Goal: Transaction & Acquisition: Purchase product/service

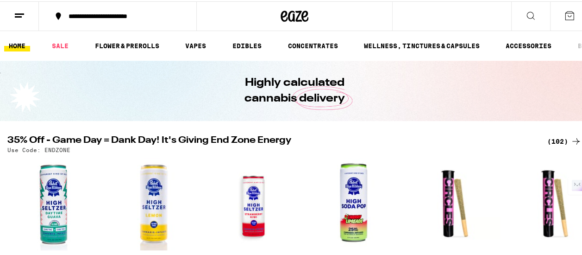
click at [18, 13] on icon at bounding box center [19, 14] width 11 height 11
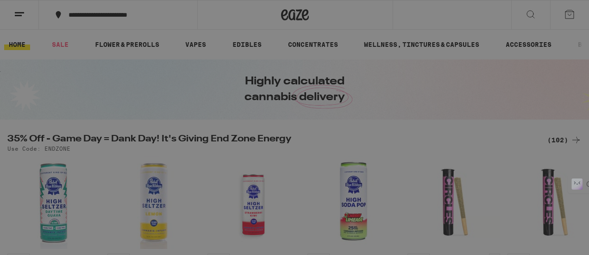
click at [157, 50] on span "Log In" at bounding box center [129, 49] width 88 height 6
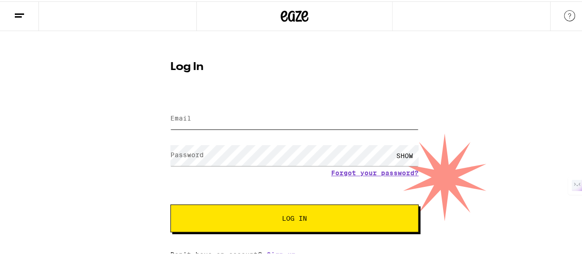
type input "[EMAIL_ADDRESS][DOMAIN_NAME]"
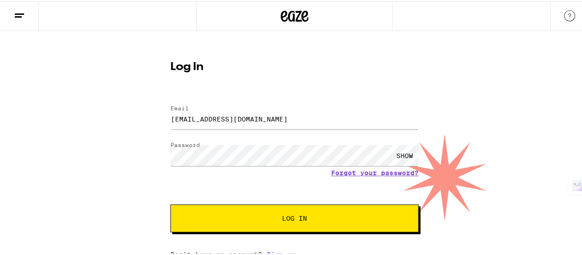
click at [249, 224] on button "Log In" at bounding box center [294, 217] width 248 height 28
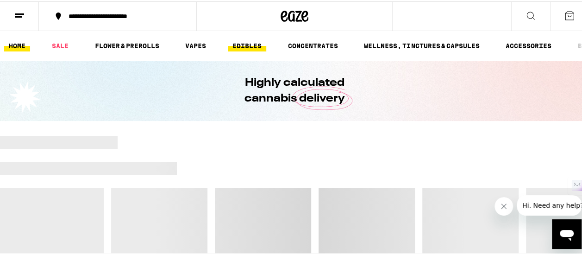
click at [245, 39] on link "EDIBLES" at bounding box center [247, 44] width 38 height 11
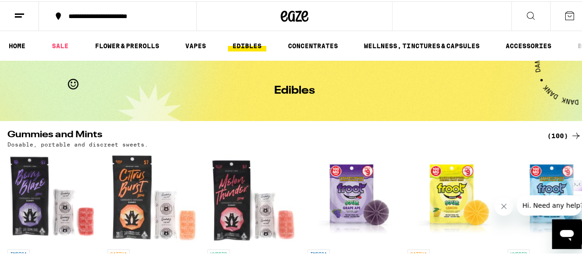
scroll to position [0, 0]
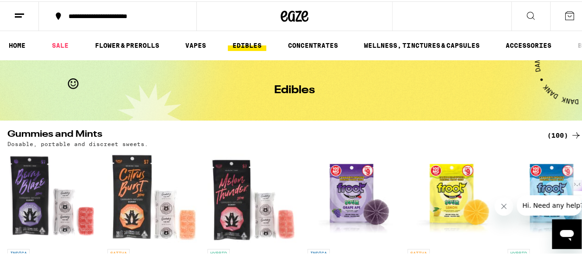
click at [560, 135] on div "(100)" at bounding box center [564, 133] width 34 height 11
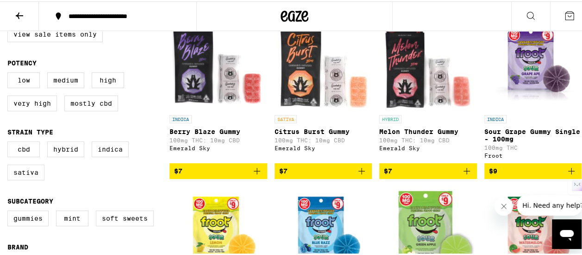
scroll to position [118, 0]
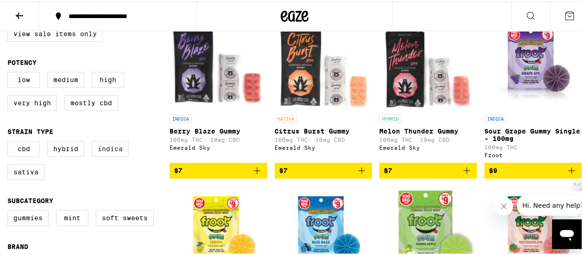
click at [119, 153] on label "Indica" at bounding box center [110, 147] width 37 height 16
click at [10, 141] on input "Indica" at bounding box center [9, 141] width 0 height 0
checkbox input "true"
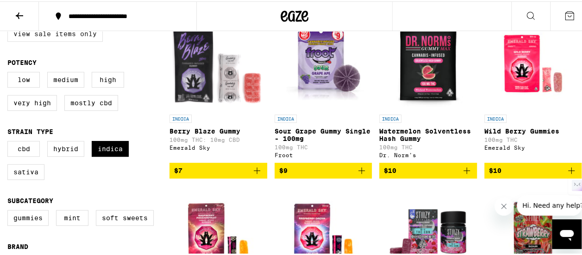
click at [79, 36] on label "View Sale Items Only" at bounding box center [54, 33] width 95 height 16
click at [10, 26] on input "View Sale Items Only" at bounding box center [9, 26] width 0 height 0
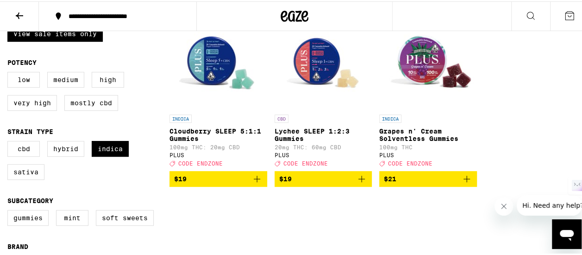
click at [208, 55] on img "Open page for Cloudberry SLEEP 5:1:1 Gummies from PLUS" at bounding box center [218, 62] width 93 height 93
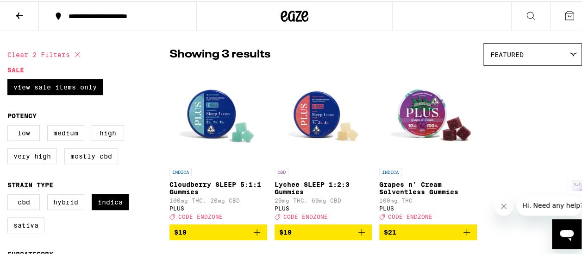
scroll to position [61, 0]
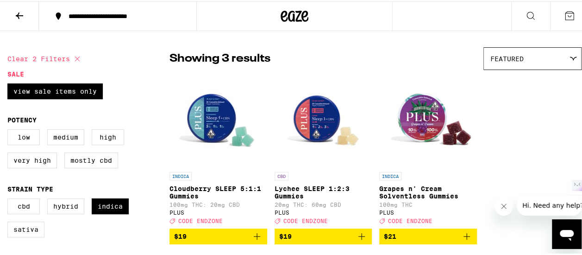
click at [76, 58] on icon at bounding box center [77, 57] width 5 height 5
checkbox input "false"
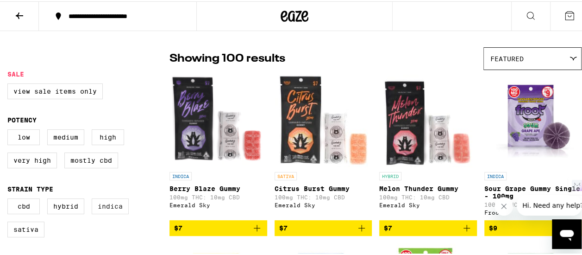
click at [114, 208] on label "Indica" at bounding box center [110, 205] width 37 height 16
click at [10, 199] on input "Indica" at bounding box center [9, 198] width 0 height 0
checkbox input "true"
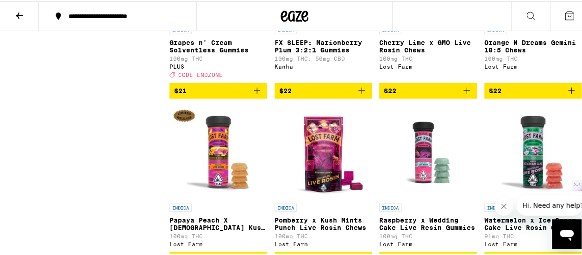
scroll to position [1219, 0]
click at [313, 95] on span "$22" at bounding box center [323, 89] width 88 height 11
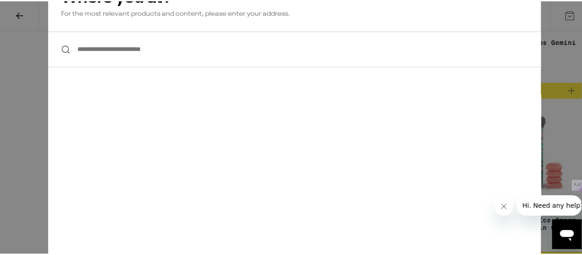
click at [19, 16] on div "**********" at bounding box center [294, 127] width 589 height 255
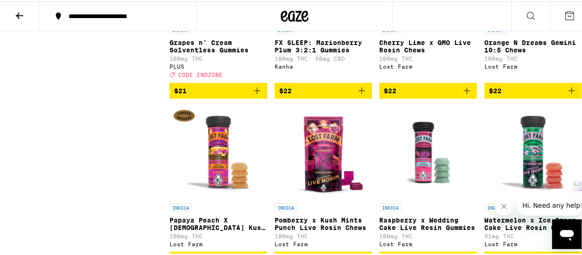
click at [19, 16] on icon at bounding box center [19, 14] width 7 height 6
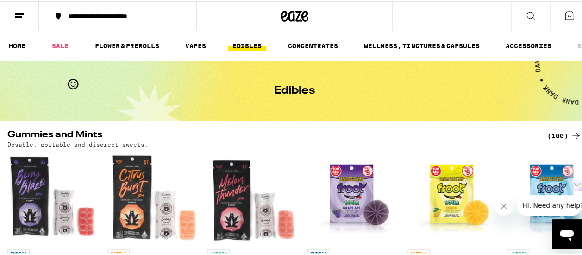
click at [19, 13] on line at bounding box center [19, 13] width 9 height 0
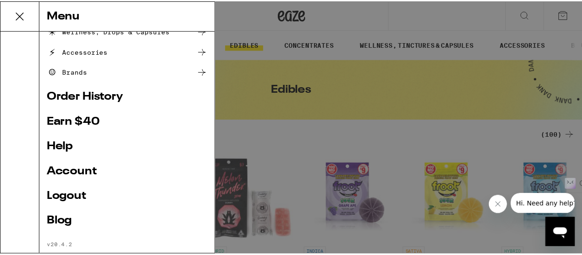
scroll to position [155, 0]
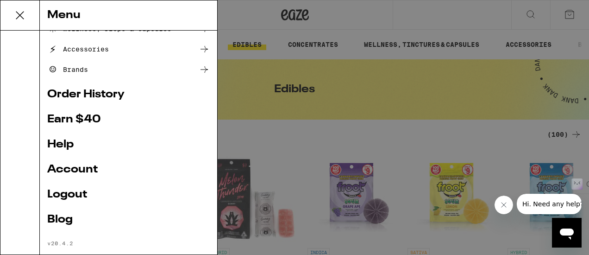
click at [83, 166] on link "Account" at bounding box center [128, 169] width 163 height 11
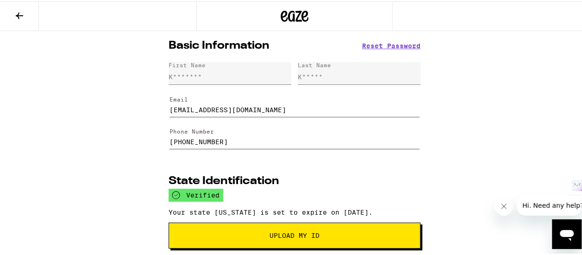
click at [17, 16] on icon at bounding box center [19, 14] width 11 height 11
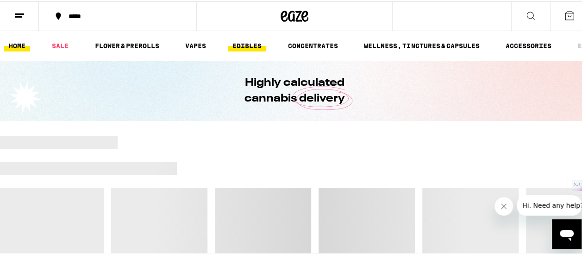
click at [251, 44] on link "EDIBLES" at bounding box center [247, 44] width 38 height 11
